Goal: Complete application form

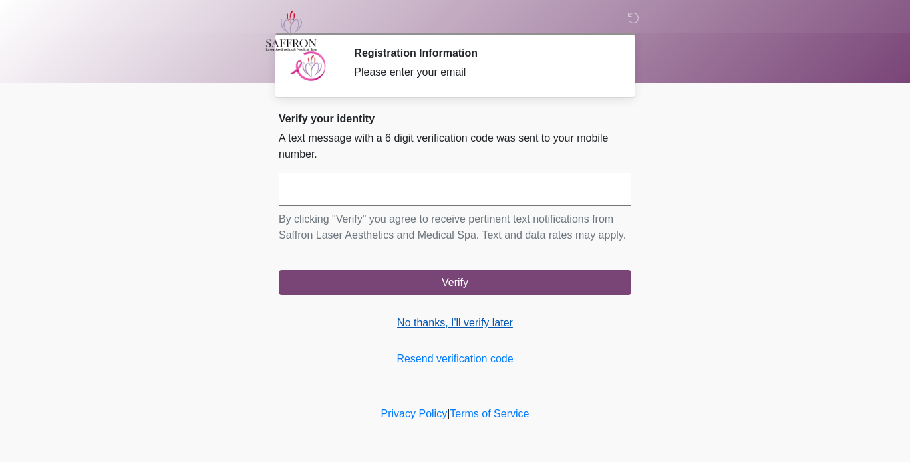
click at [489, 327] on link "No thanks, I'll verify later" at bounding box center [455, 323] width 353 height 16
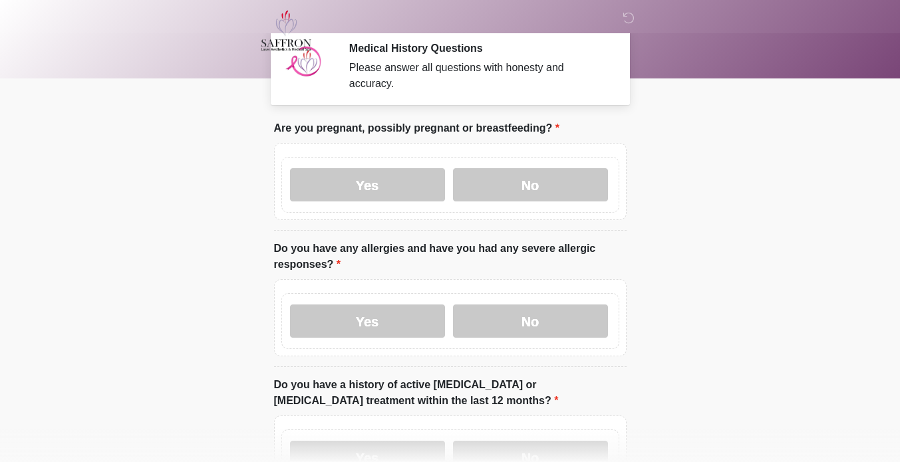
scroll to position [3, 0]
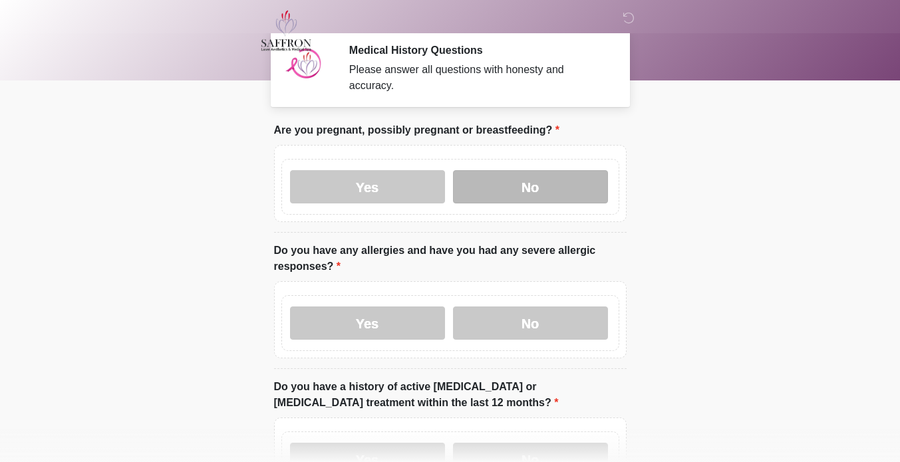
click at [571, 180] on label "No" at bounding box center [530, 186] width 155 height 33
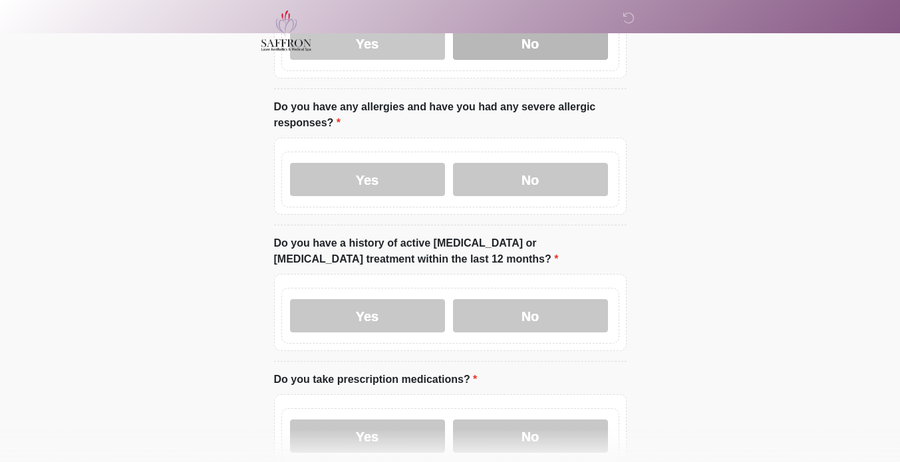
scroll to position [149, 0]
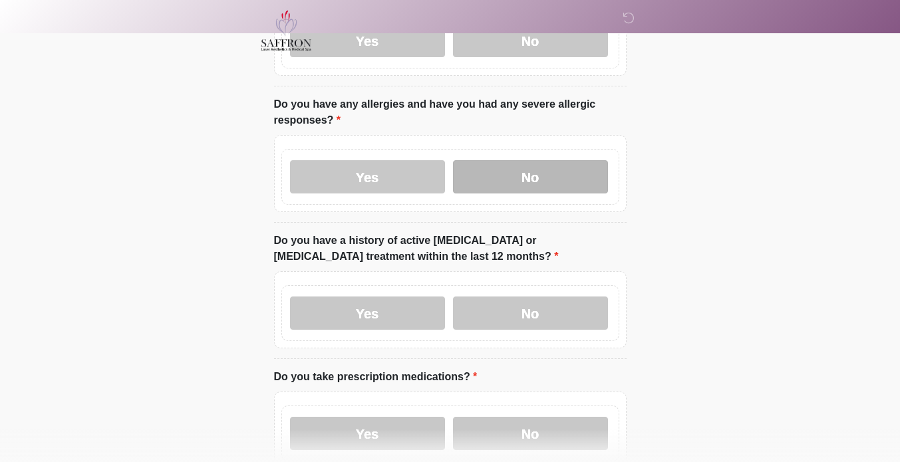
click at [577, 173] on label "No" at bounding box center [530, 176] width 155 height 33
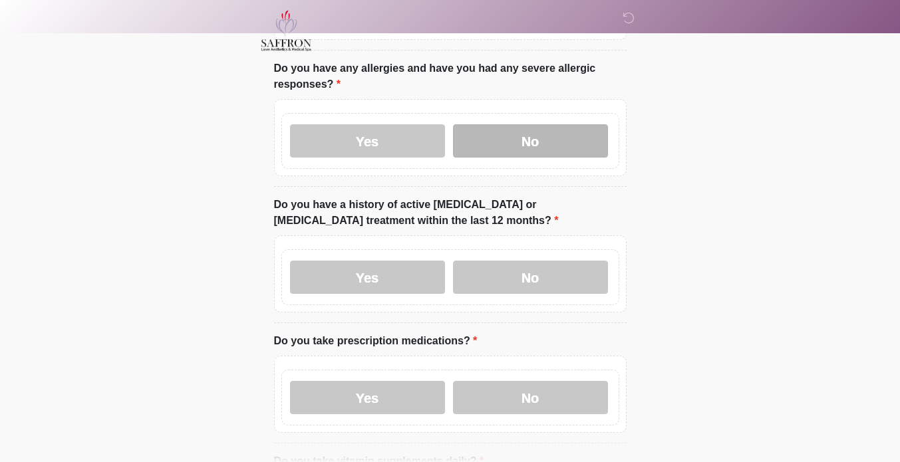
scroll to position [224, 0]
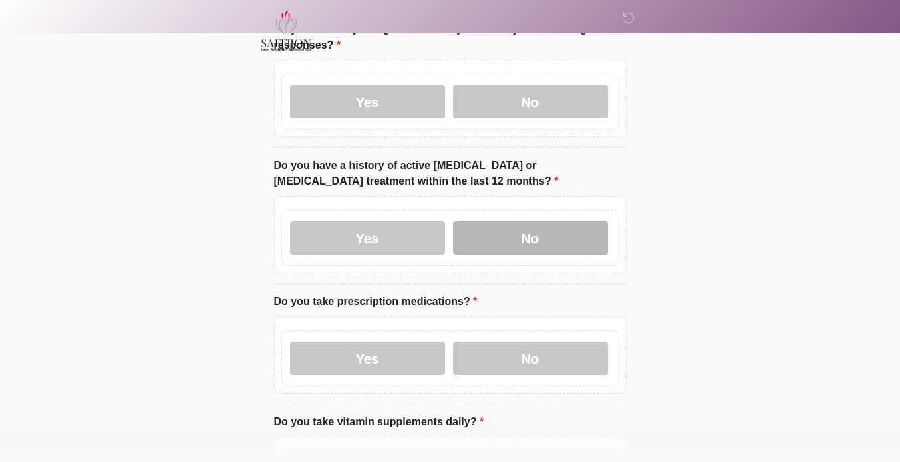
click at [572, 232] on label "No" at bounding box center [530, 238] width 155 height 33
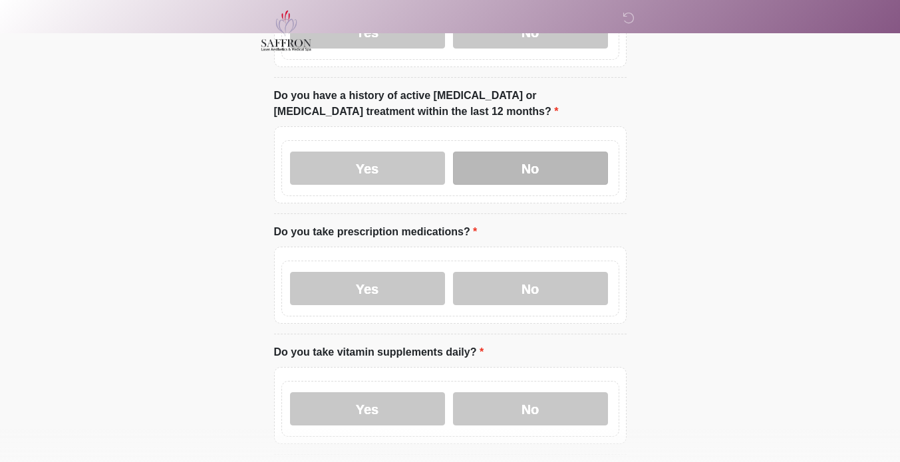
scroll to position [356, 0]
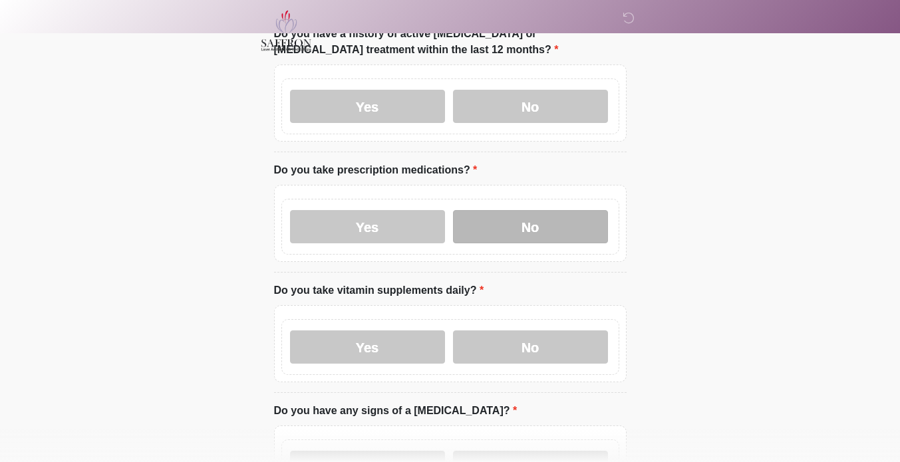
click at [570, 228] on label "No" at bounding box center [530, 226] width 155 height 33
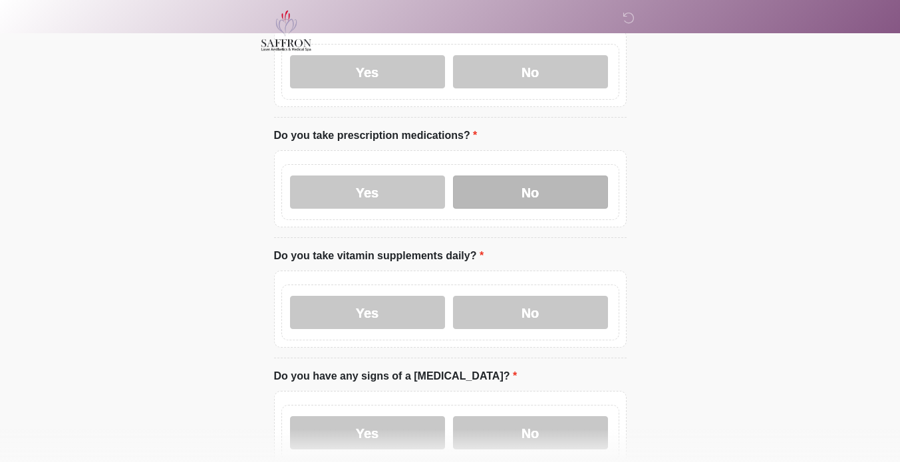
scroll to position [391, 0]
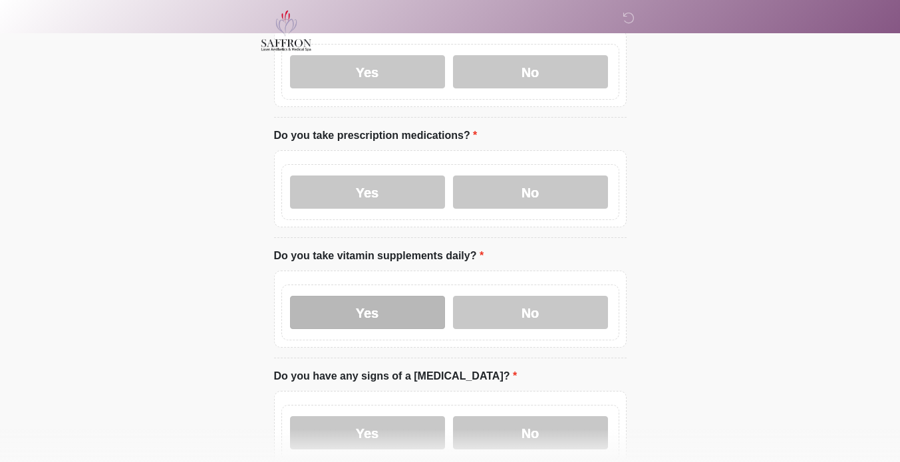
click at [385, 309] on label "Yes" at bounding box center [367, 312] width 155 height 33
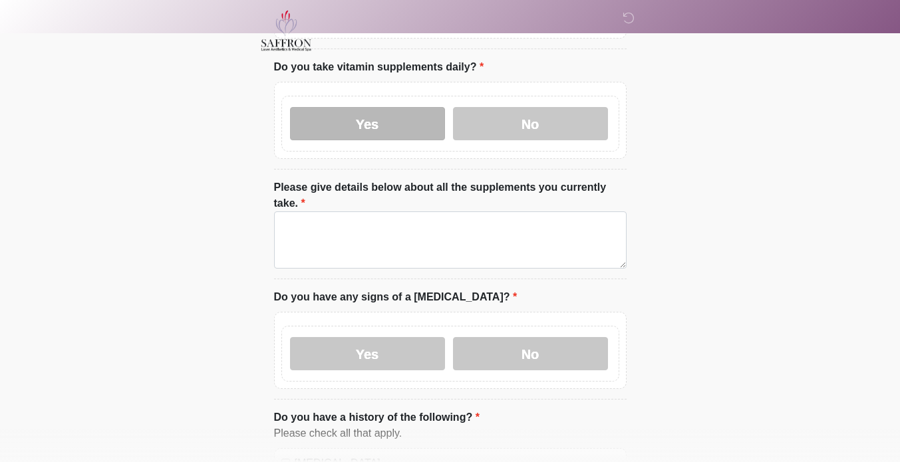
scroll to position [611, 0]
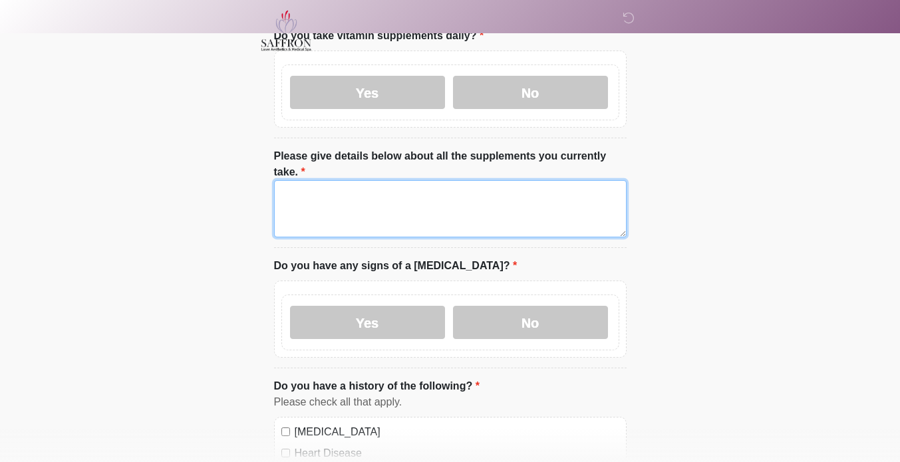
click at [532, 196] on textarea "Please give details below about all the supplements you currently take." at bounding box center [450, 208] width 353 height 57
click at [495, 196] on textarea "Please give details below about all the supplements you currently take." at bounding box center [450, 208] width 353 height 57
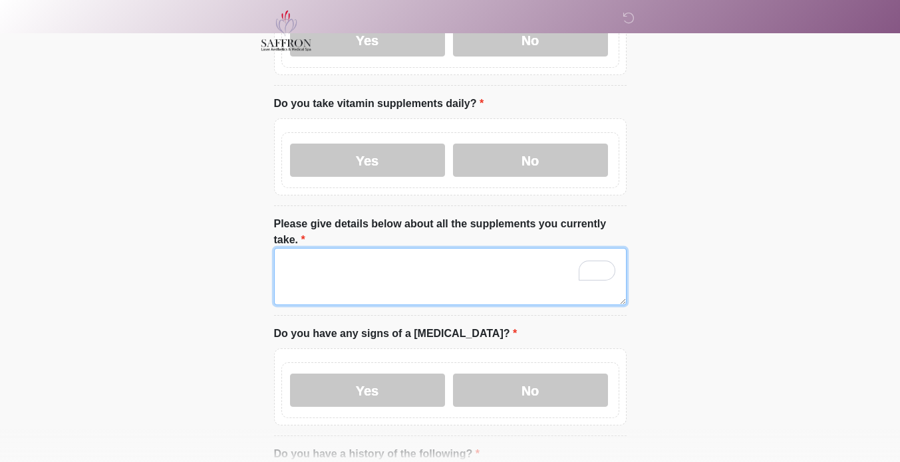
scroll to position [544, 0]
click at [482, 247] on textarea "Please give details below about all the supplements you currently take." at bounding box center [450, 275] width 353 height 57
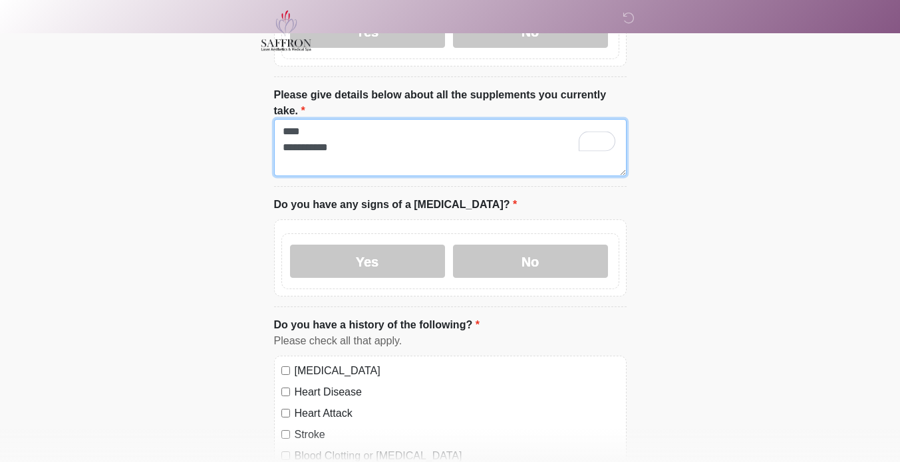
scroll to position [683, 0]
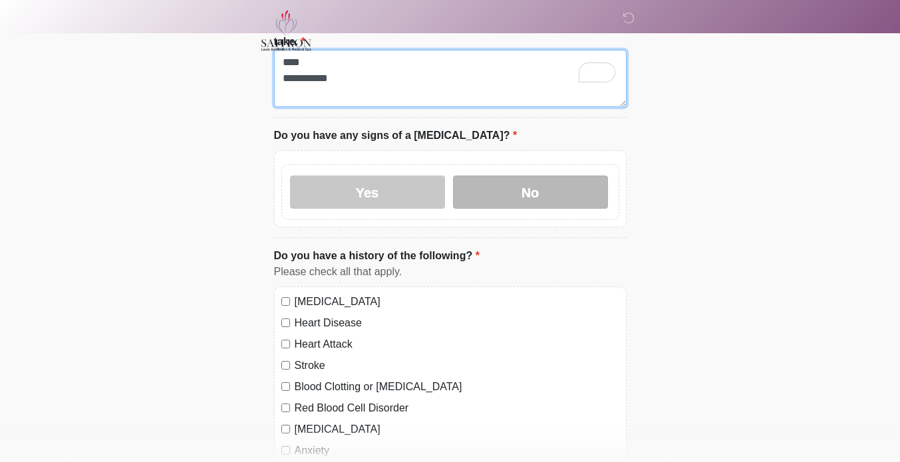
type textarea "**** *********"
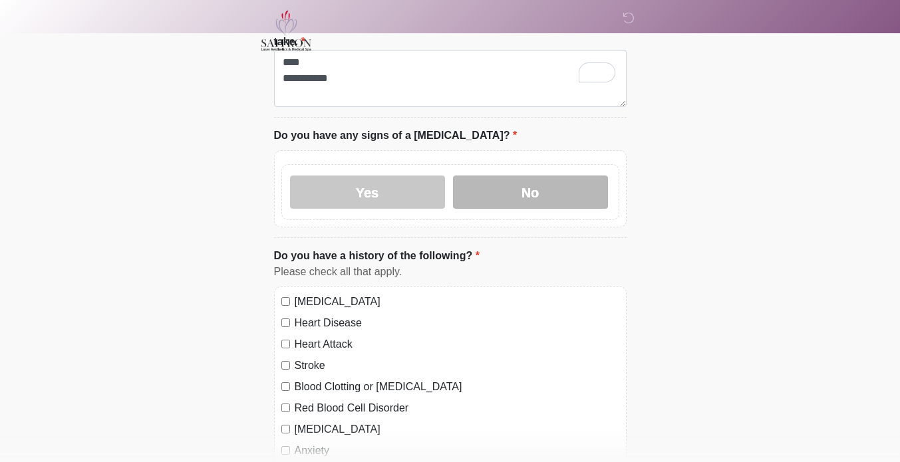
click at [578, 176] on label "No" at bounding box center [530, 192] width 155 height 33
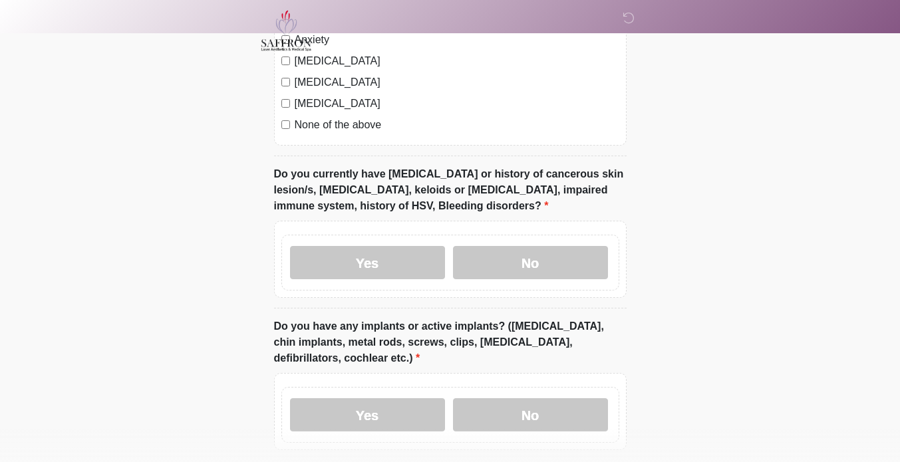
scroll to position [1152, 0]
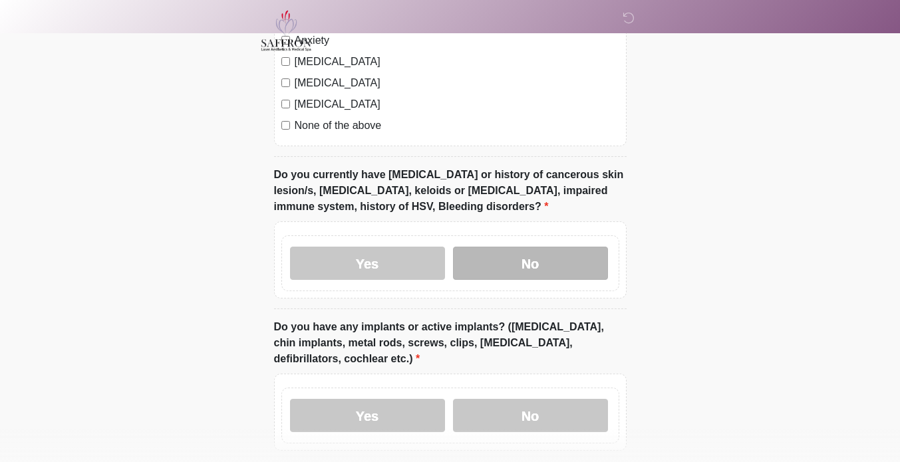
click at [580, 247] on label "No" at bounding box center [530, 263] width 155 height 33
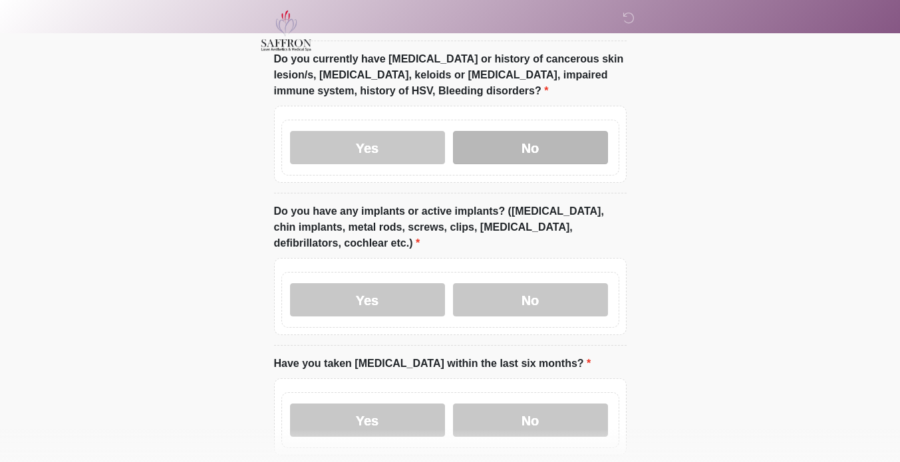
scroll to position [1271, 0]
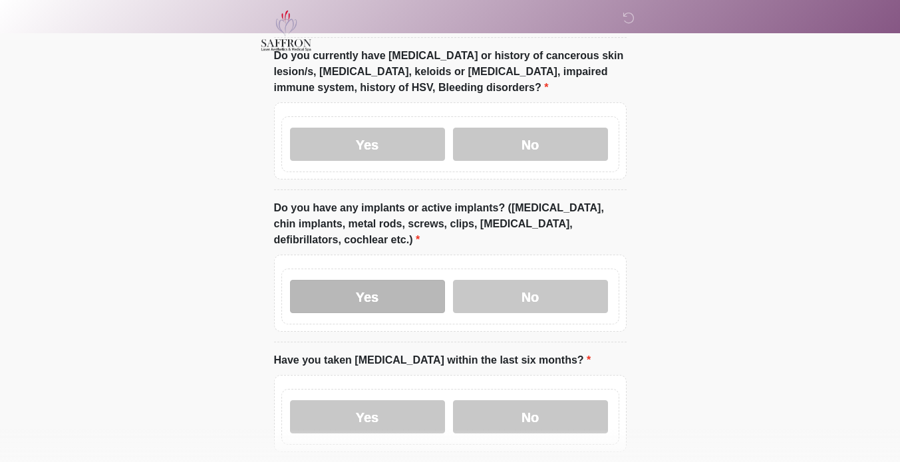
click at [409, 280] on label "Yes" at bounding box center [367, 296] width 155 height 33
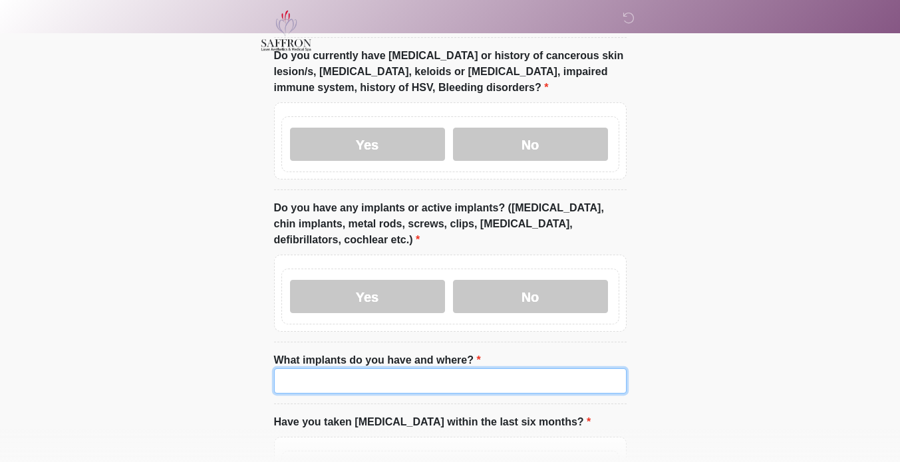
click at [433, 369] on input "What implants do you have and where?" at bounding box center [450, 381] width 353 height 25
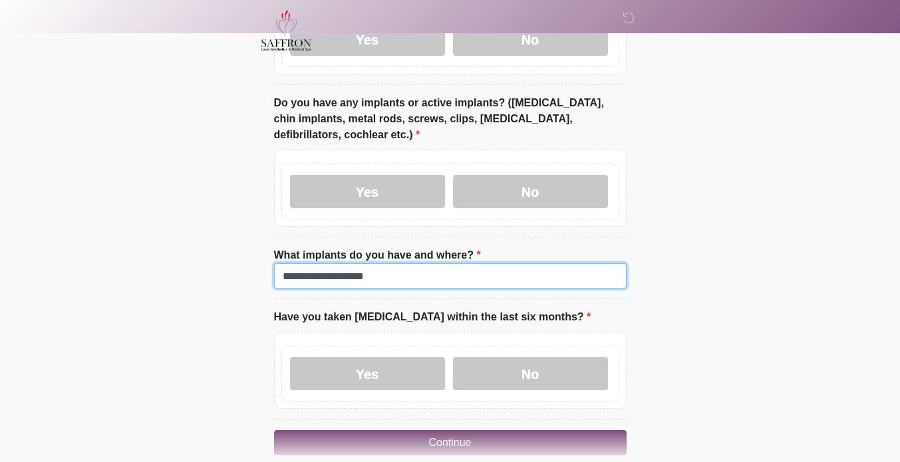
scroll to position [1409, 0]
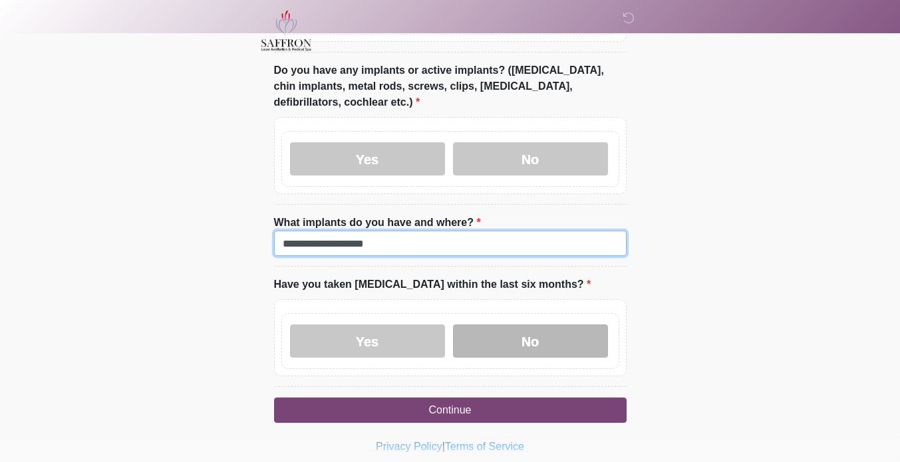
type input "**********"
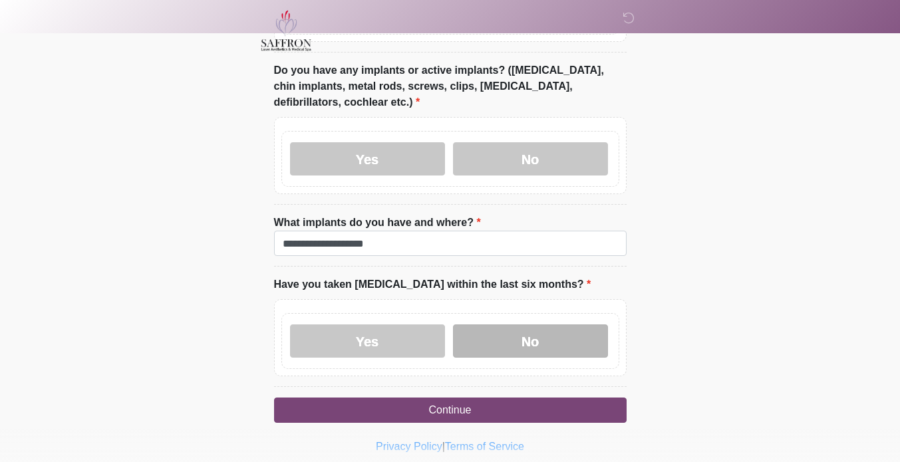
click at [577, 325] on label "No" at bounding box center [530, 341] width 155 height 33
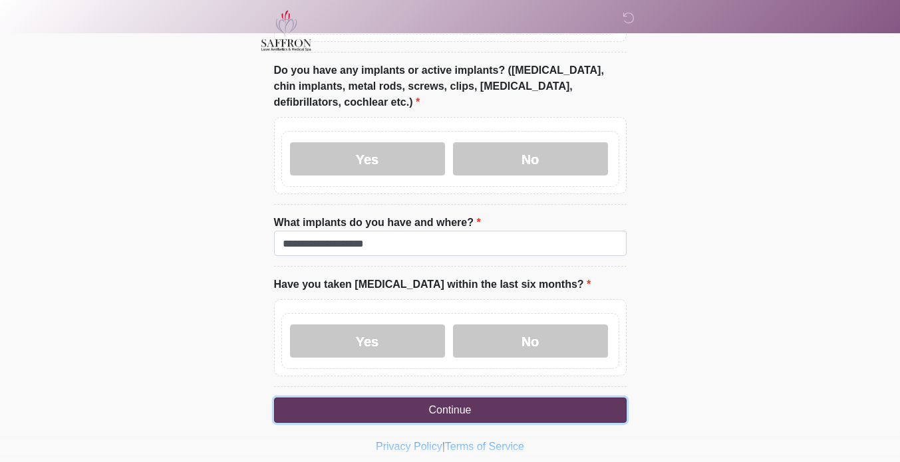
click at [555, 398] on button "Continue" at bounding box center [450, 410] width 353 height 25
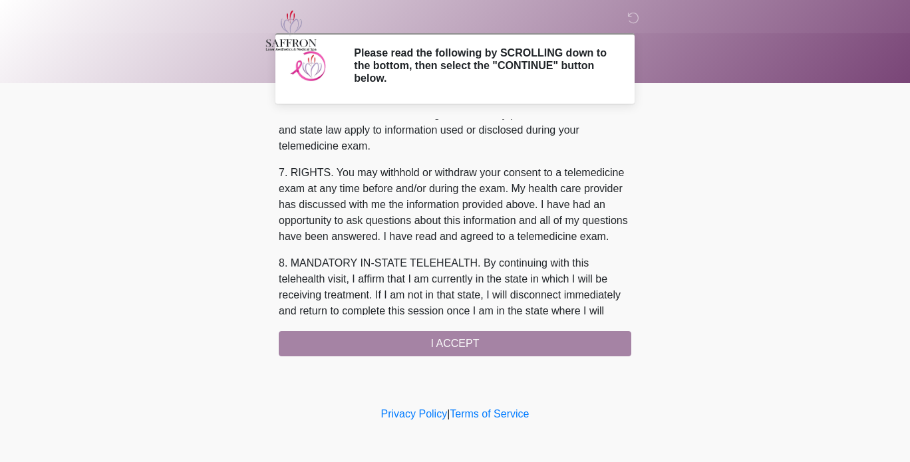
scroll to position [592, 0]
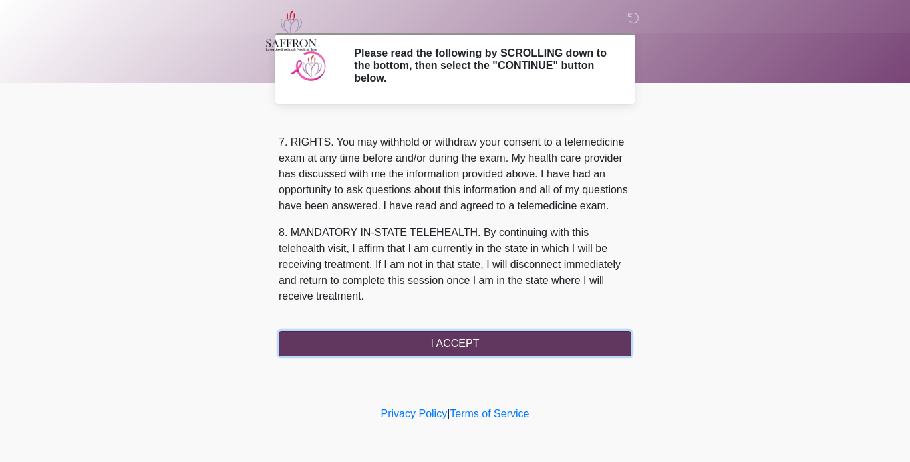
click at [518, 345] on button "I ACCEPT" at bounding box center [455, 343] width 353 height 25
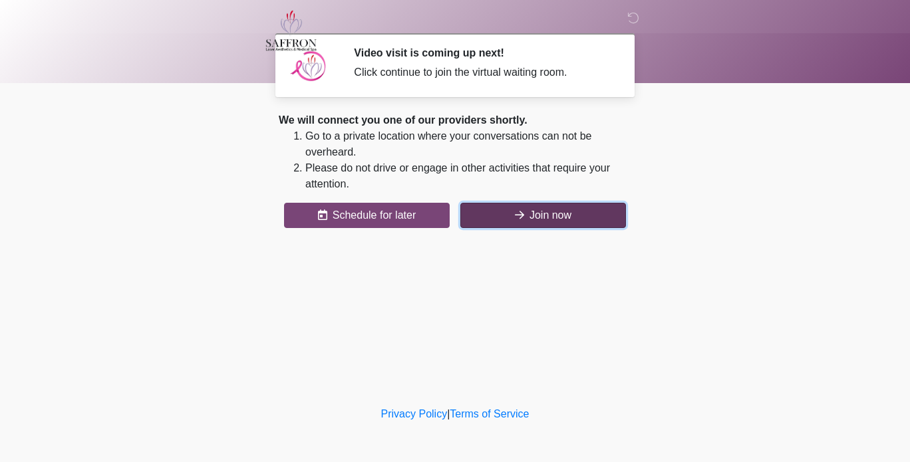
click at [579, 216] on button "Join now" at bounding box center [543, 215] width 166 height 25
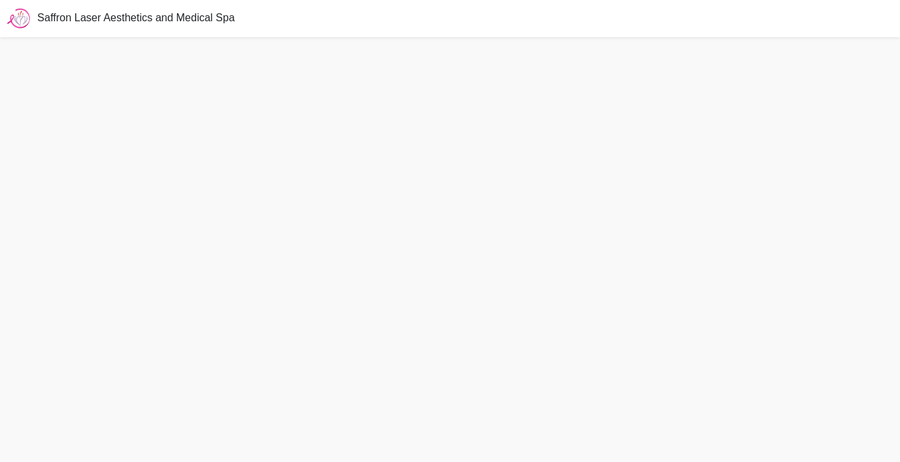
scroll to position [3, 0]
